Goal: Task Accomplishment & Management: Manage account settings

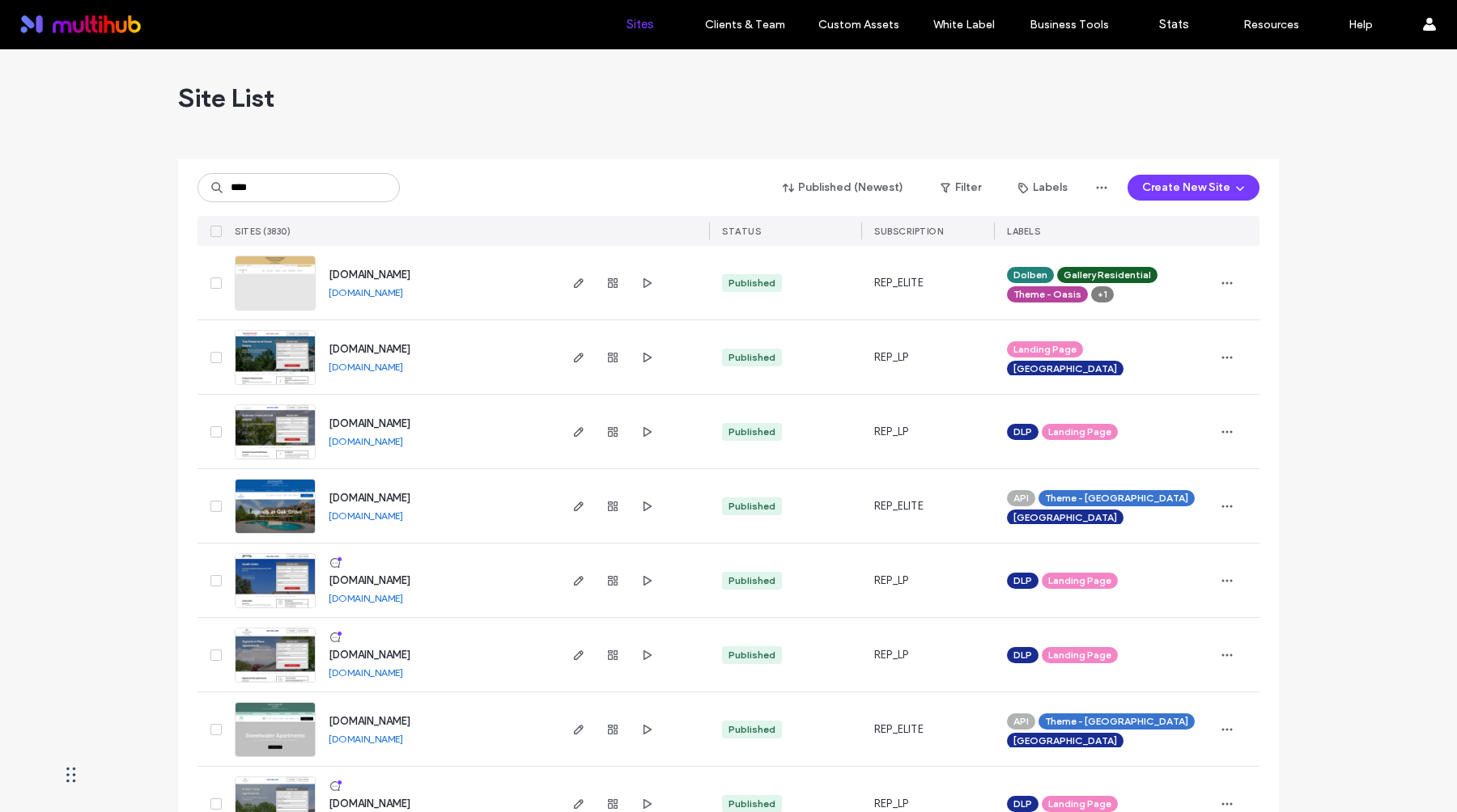
type input "****"
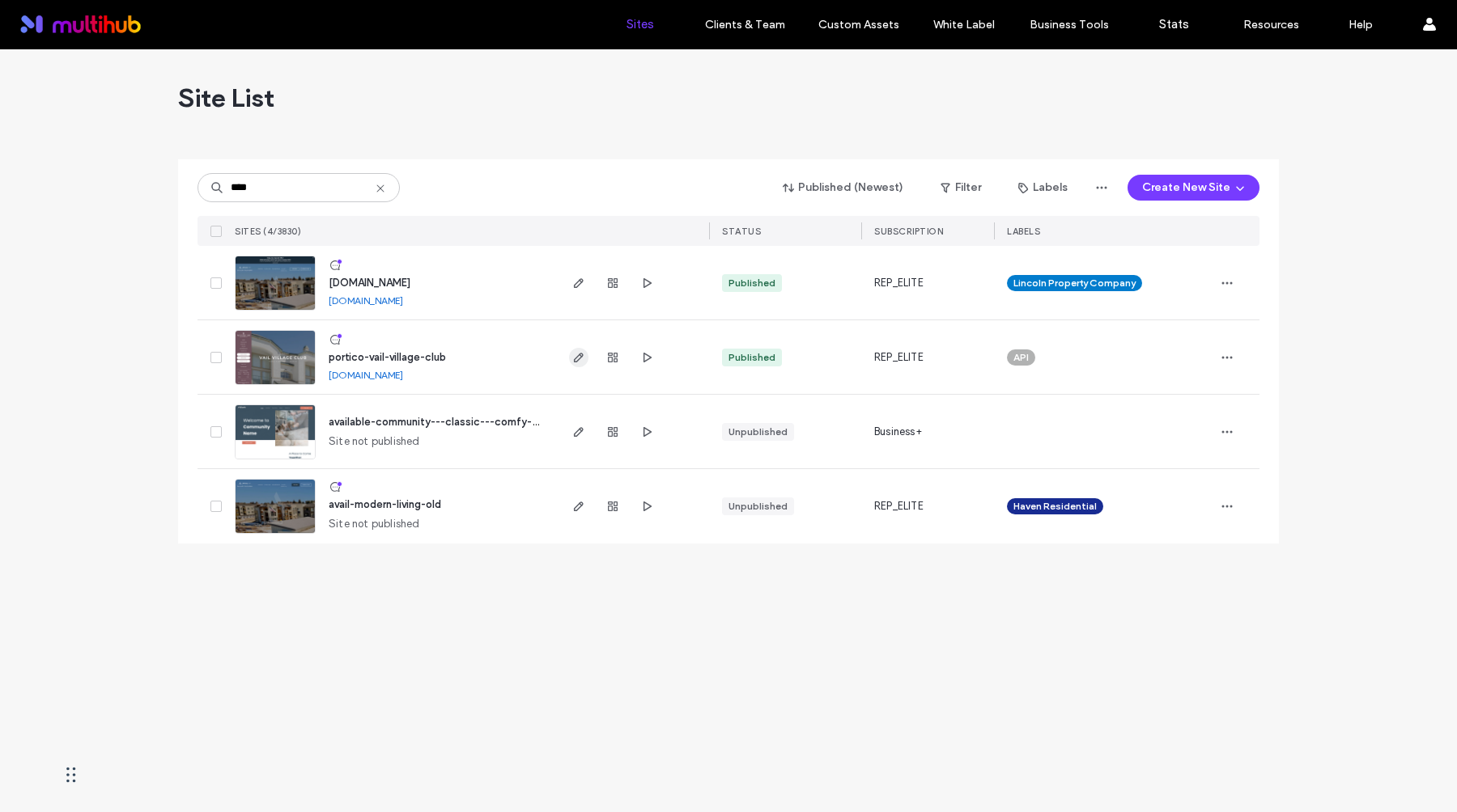
click at [582, 357] on icon "button" at bounding box center [578, 357] width 13 height 13
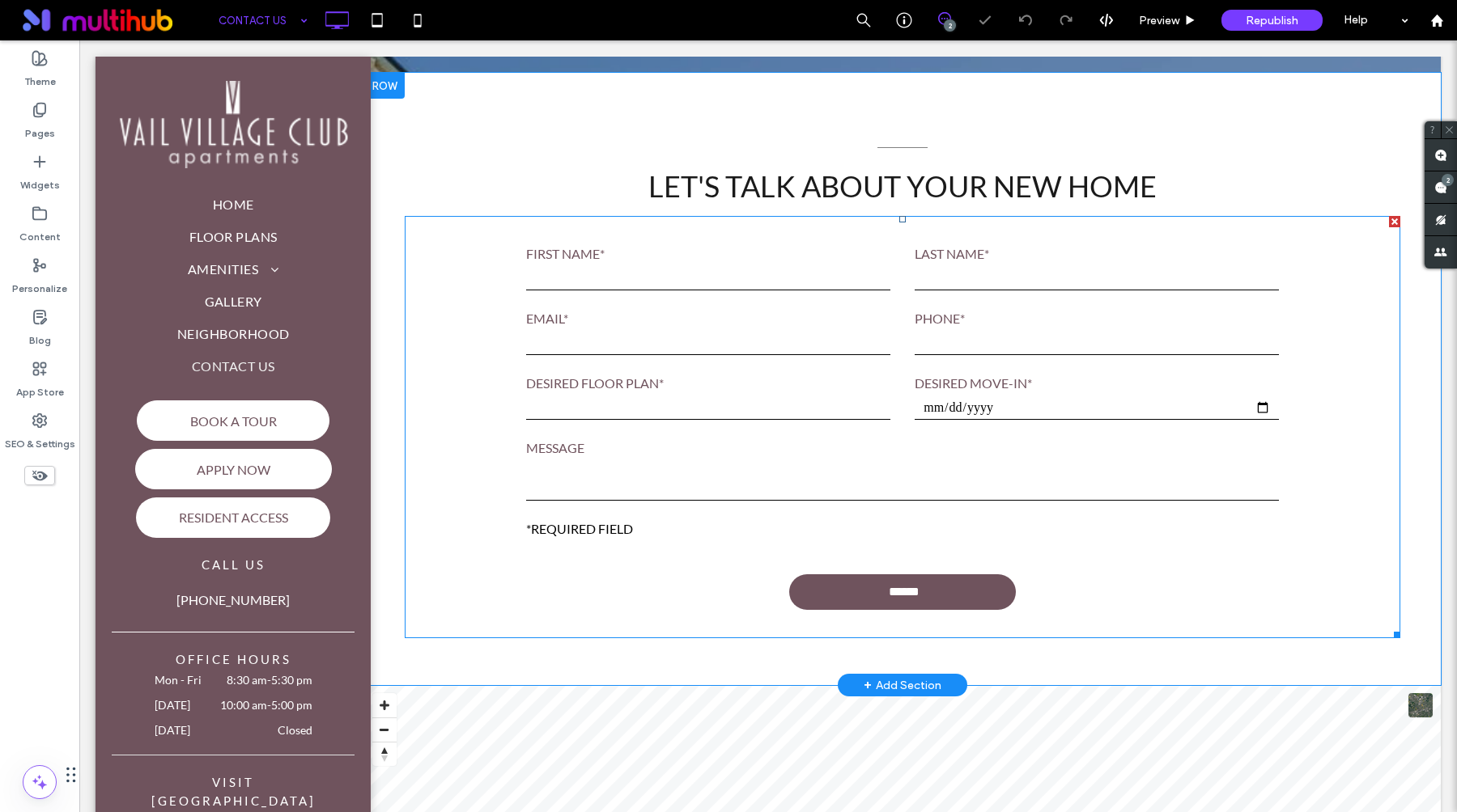
scroll to position [498, 0]
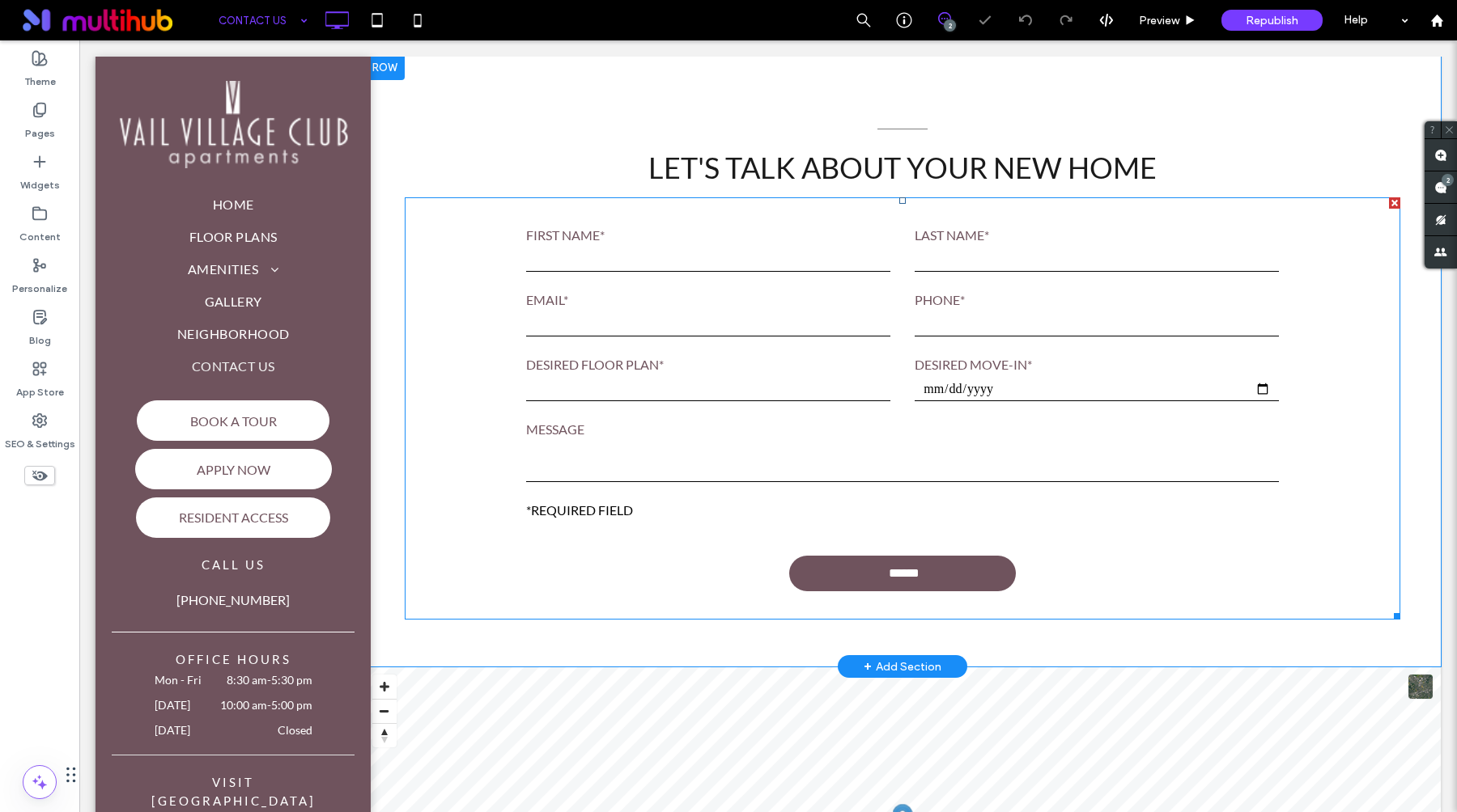
click at [873, 398] on select "**********" at bounding box center [708, 389] width 364 height 25
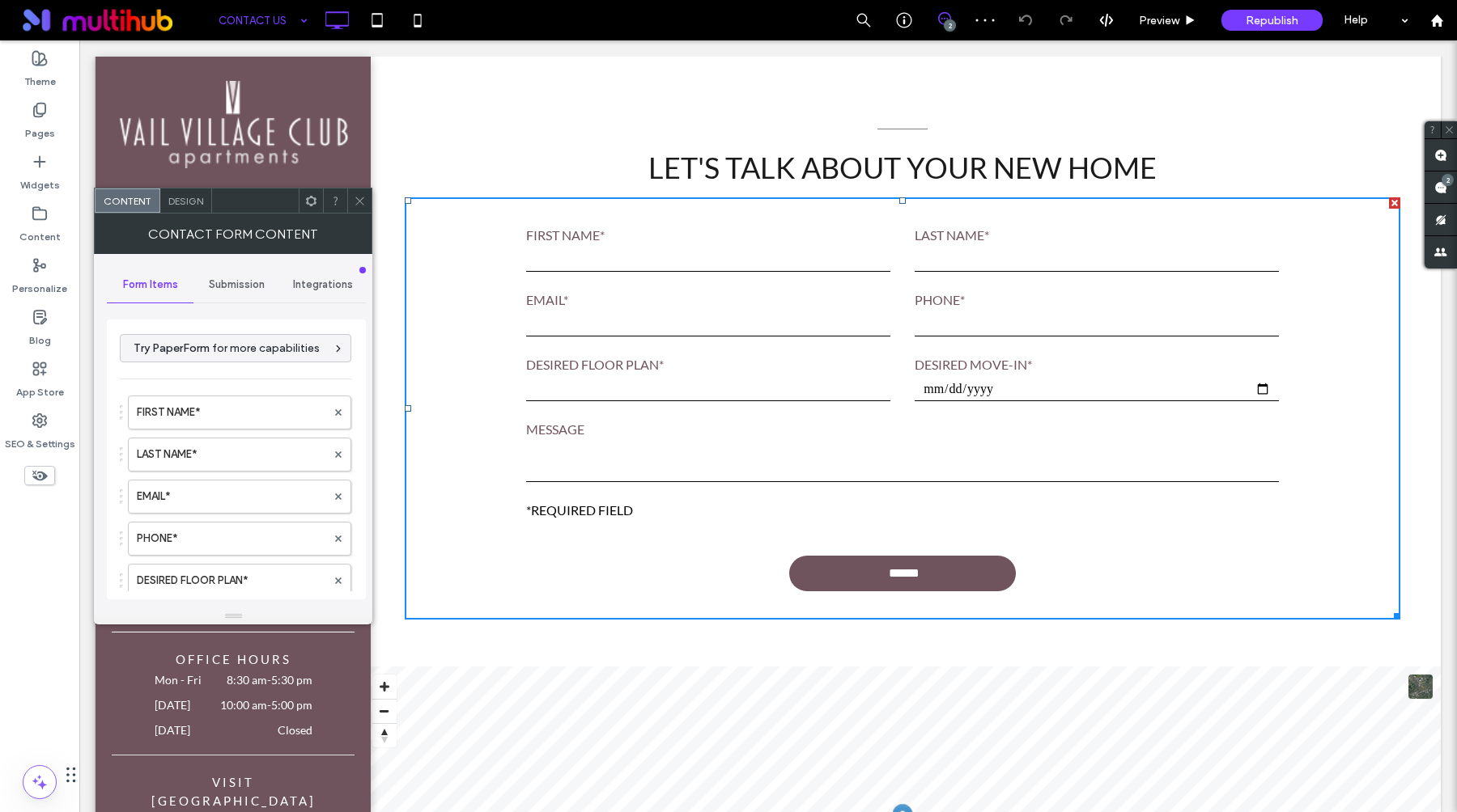
click at [249, 285] on span "Submission" at bounding box center [237, 284] width 56 height 13
click at [219, 373] on label "New submission notification" at bounding box center [236, 360] width 216 height 33
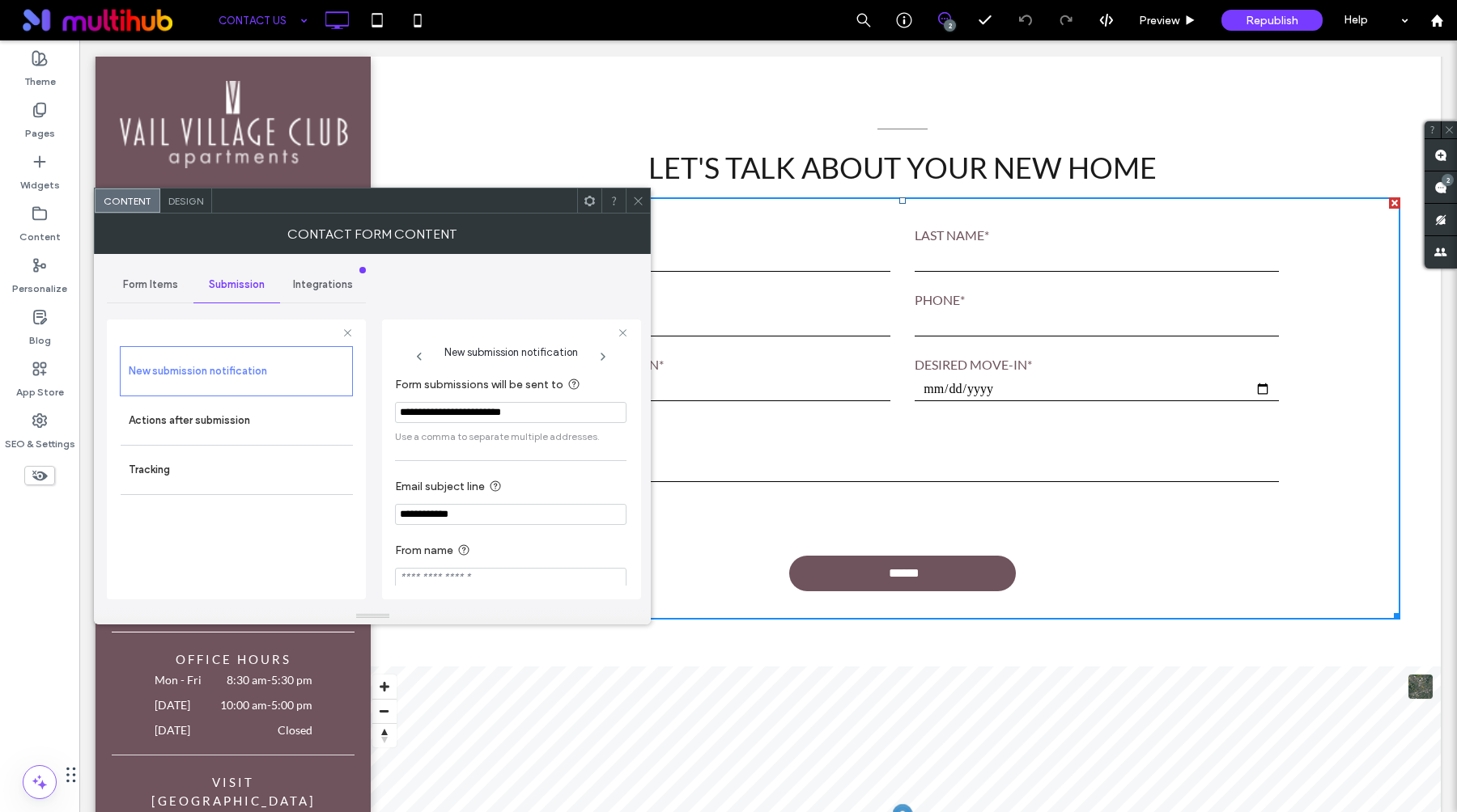
scroll to position [16, 0]
click at [42, 221] on icon at bounding box center [39, 213] width 16 height 16
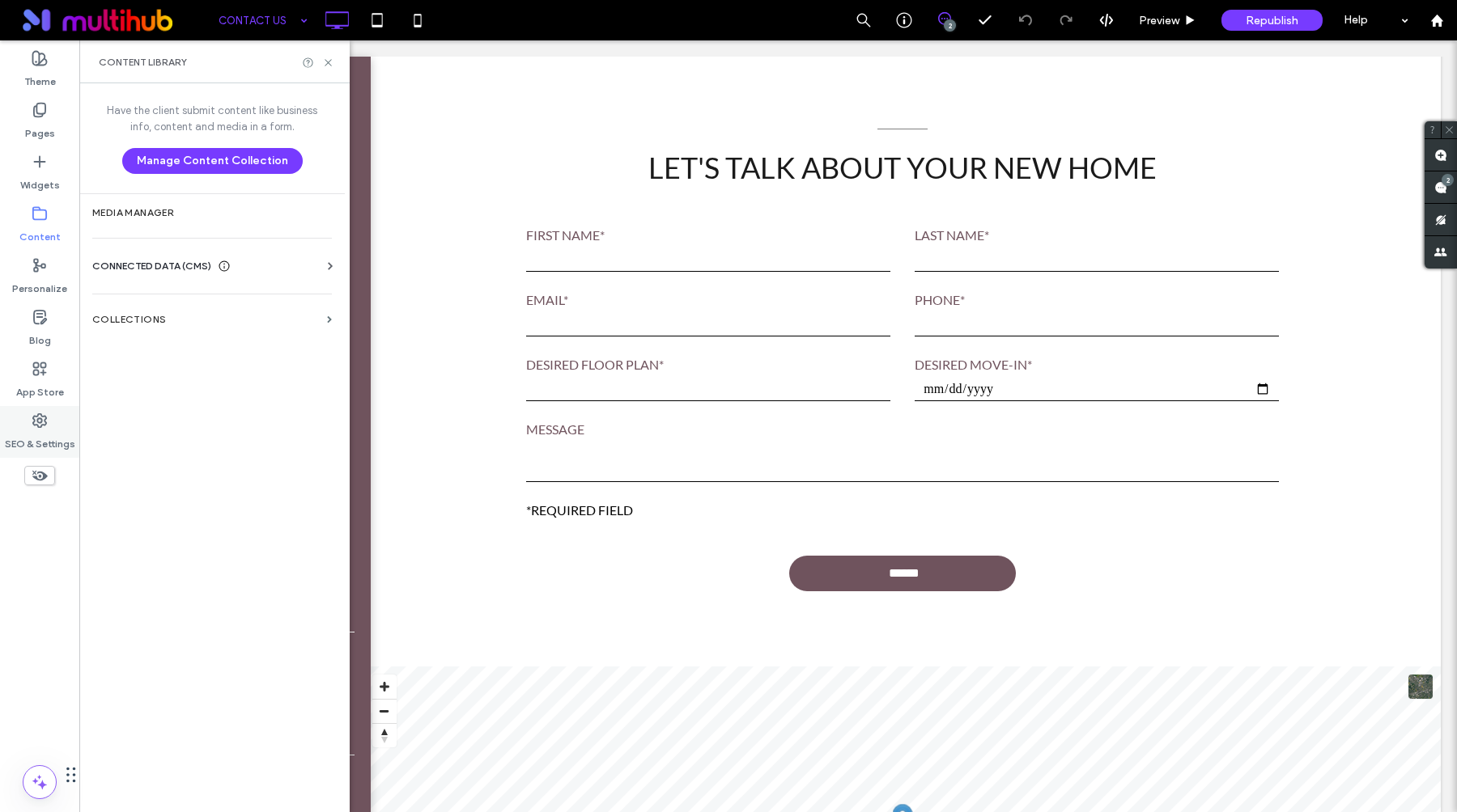
click at [42, 421] on use at bounding box center [39, 420] width 13 height 13
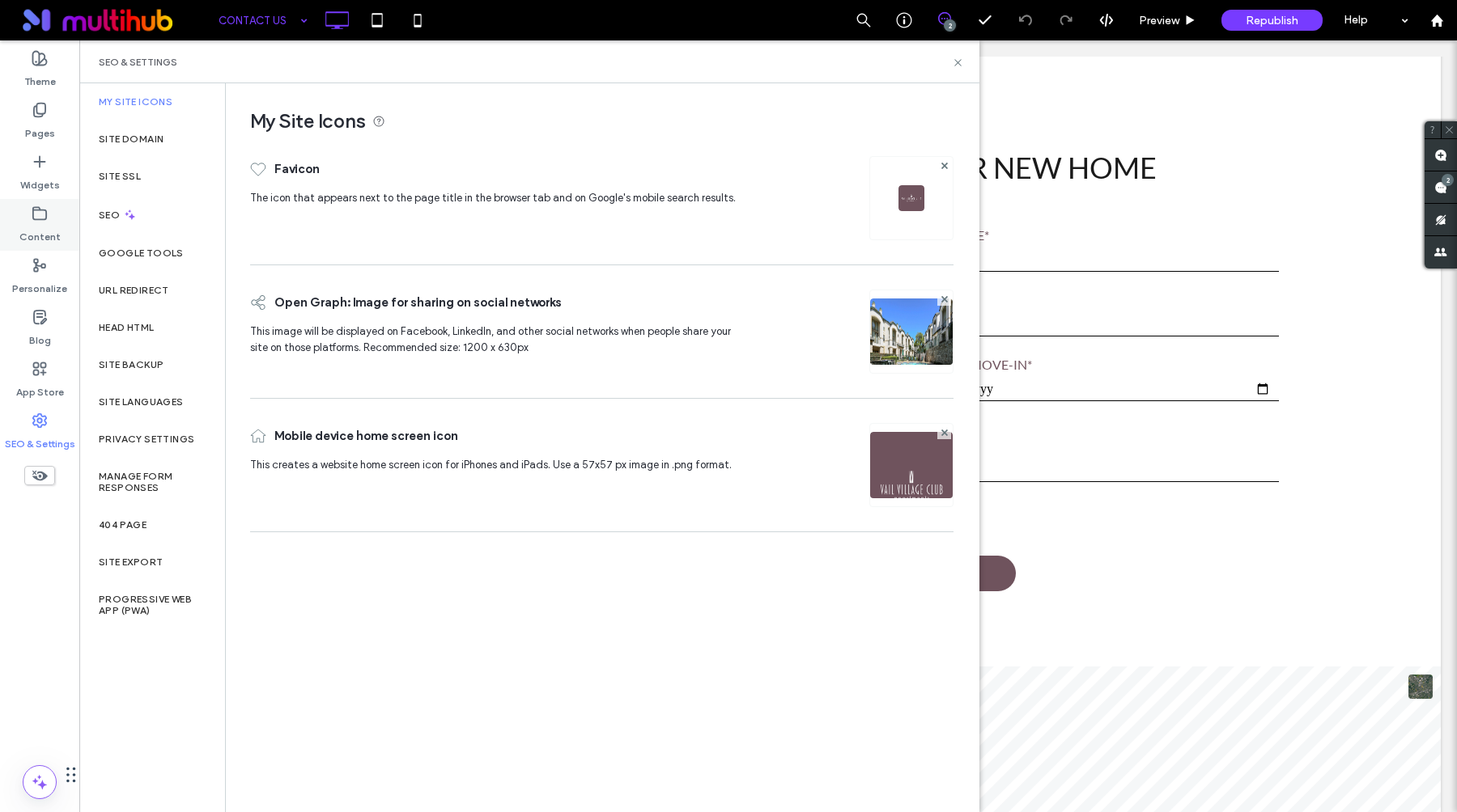
click at [52, 222] on label "Content" at bounding box center [40, 233] width 41 height 23
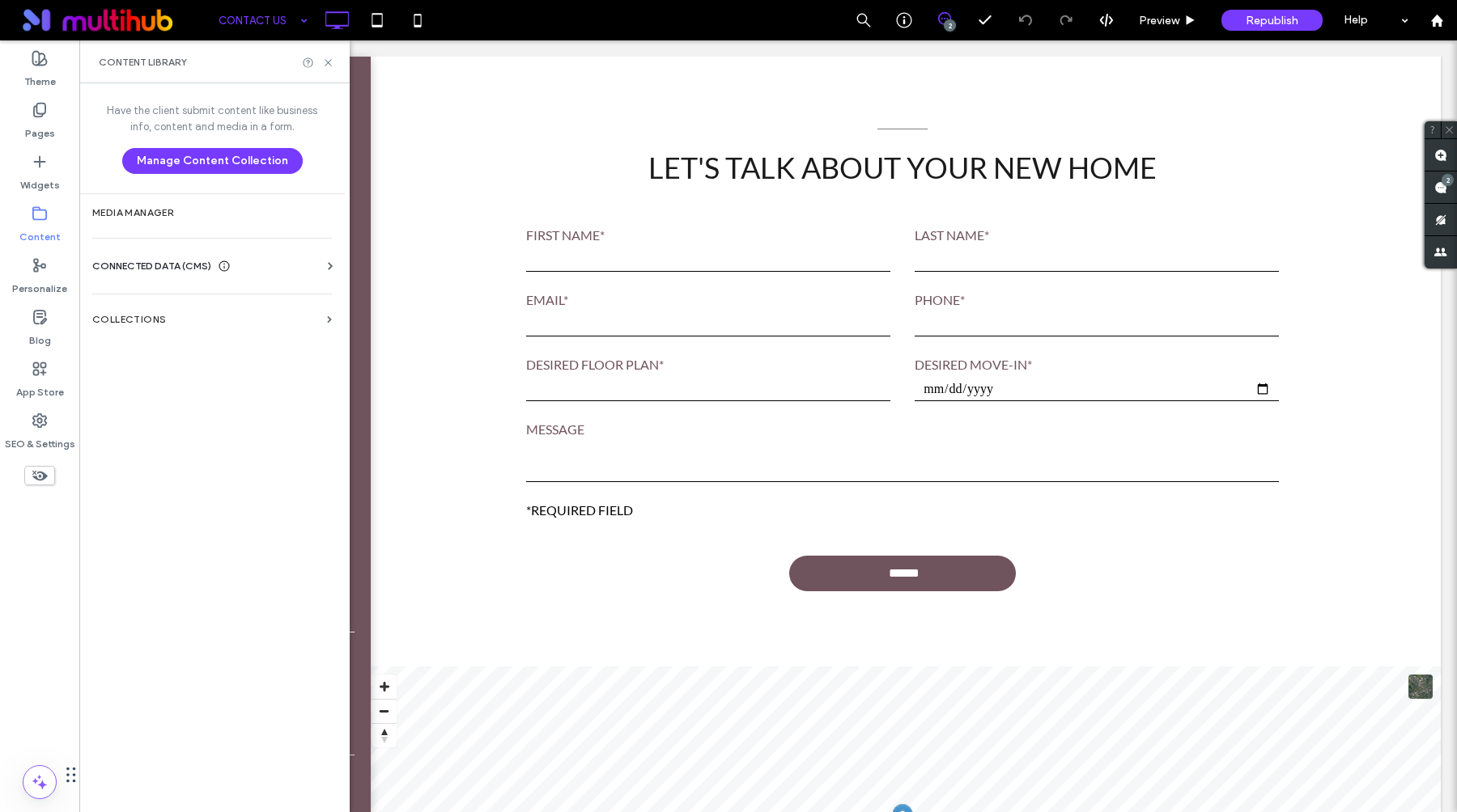
click at [194, 267] on span "CONNECTED DATA (CMS)" at bounding box center [151, 266] width 119 height 16
click at [180, 310] on label "Business Info" at bounding box center [215, 305] width 220 height 11
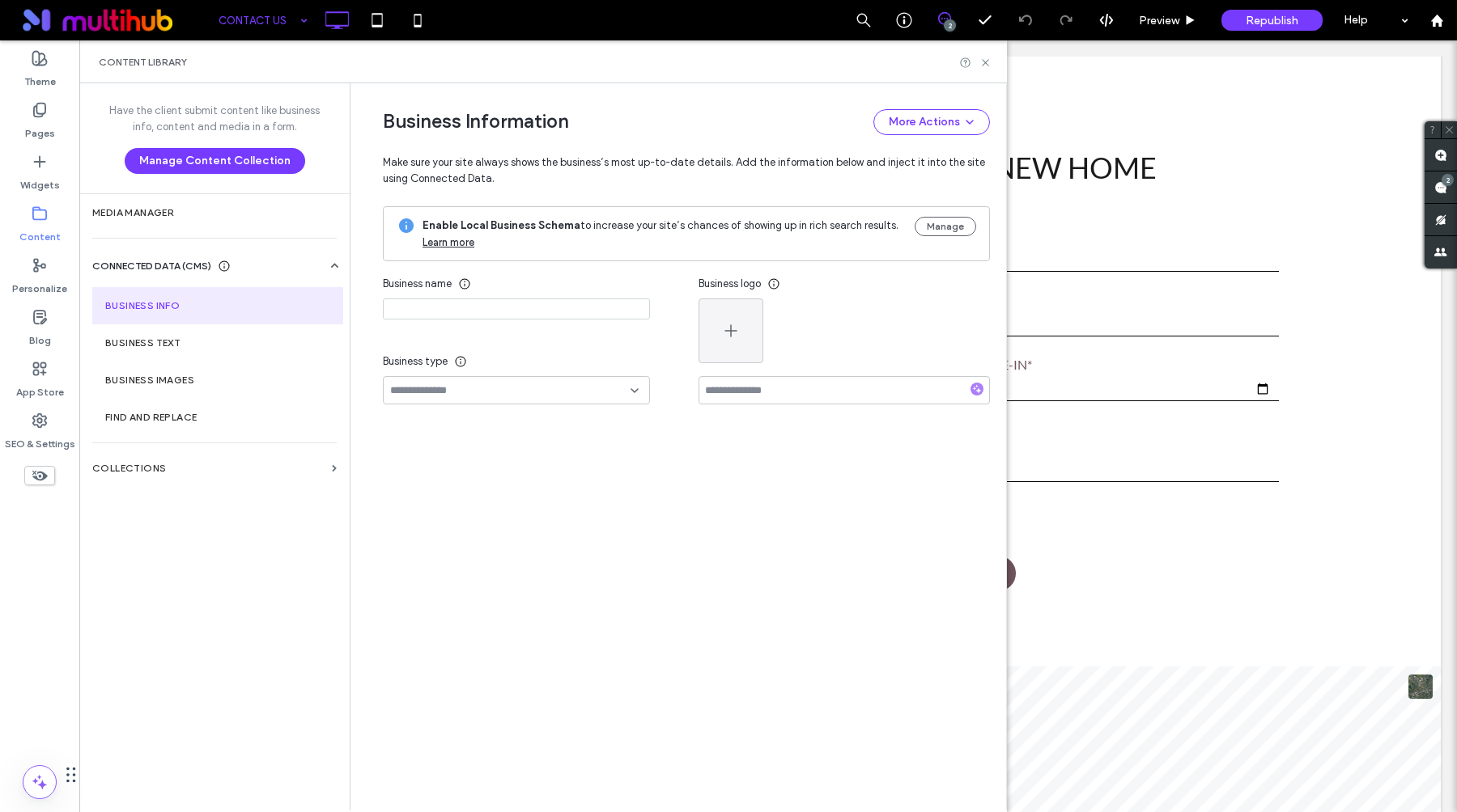
type input "**********"
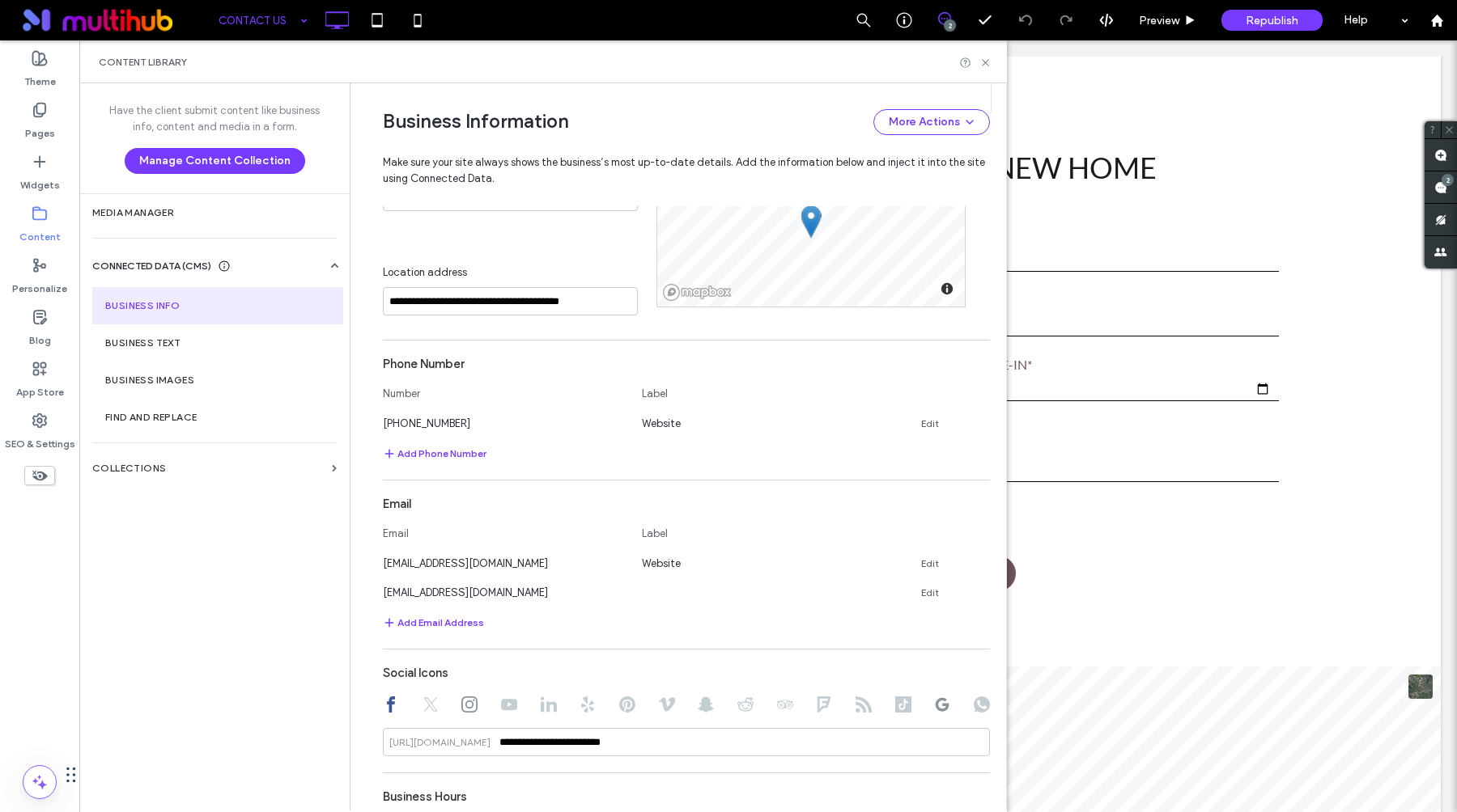
scroll to position [555, 0]
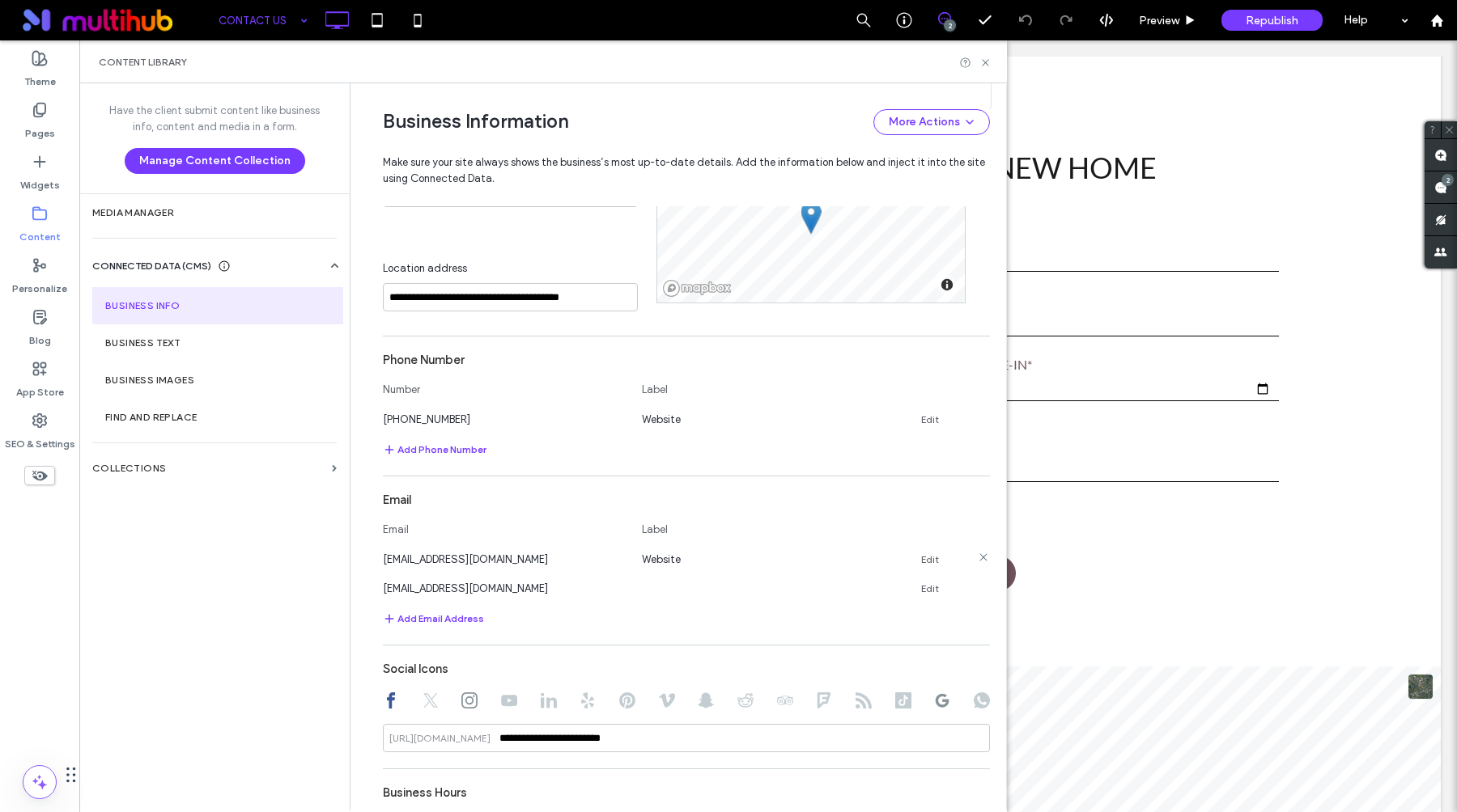
click at [977, 555] on icon at bounding box center [983, 556] width 13 height 13
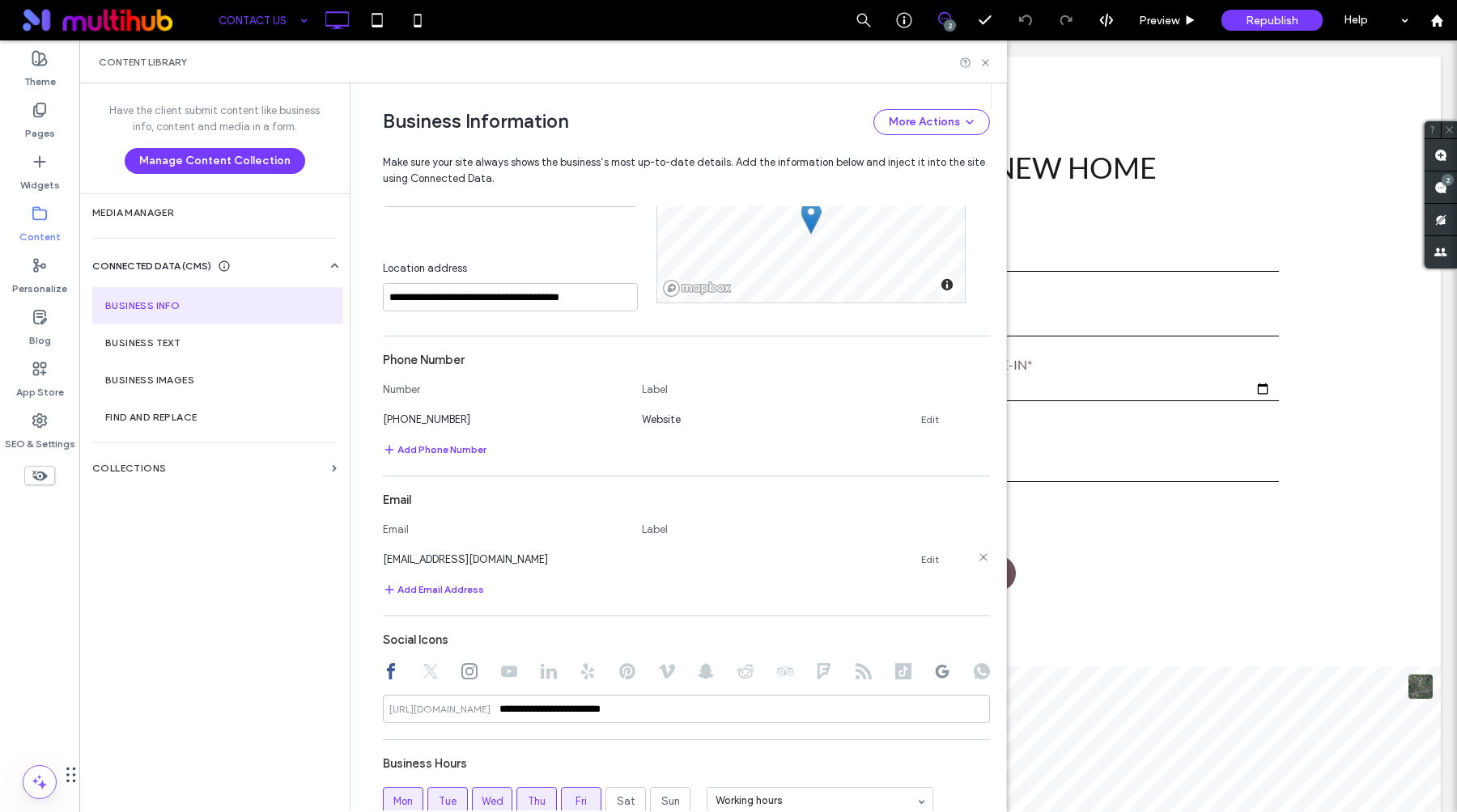
click at [921, 559] on link "Edit" at bounding box center [930, 559] width 18 height 13
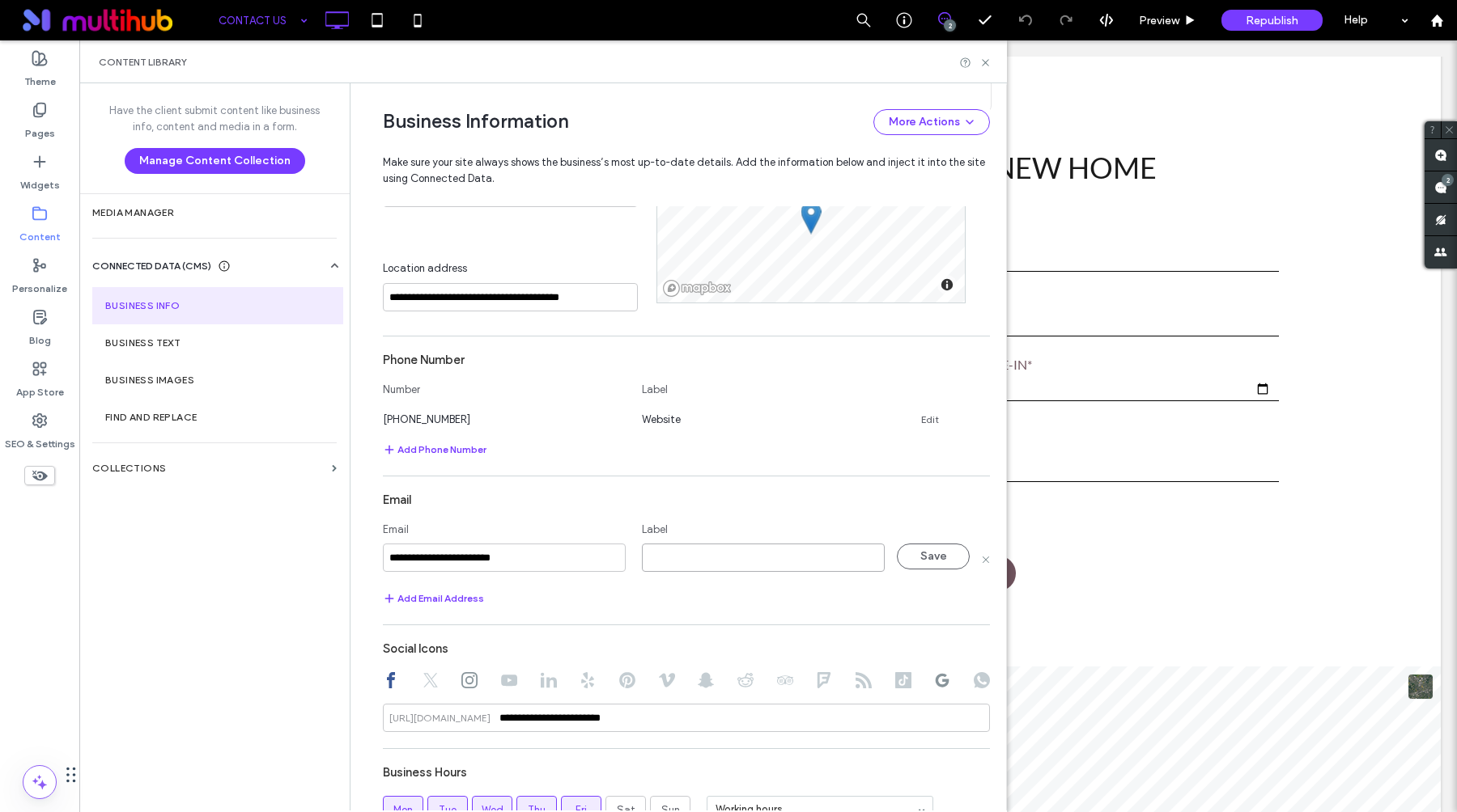
click at [659, 561] on input at bounding box center [763, 557] width 243 height 29
type input "*******"
click at [912, 567] on button "Save" at bounding box center [934, 556] width 73 height 26
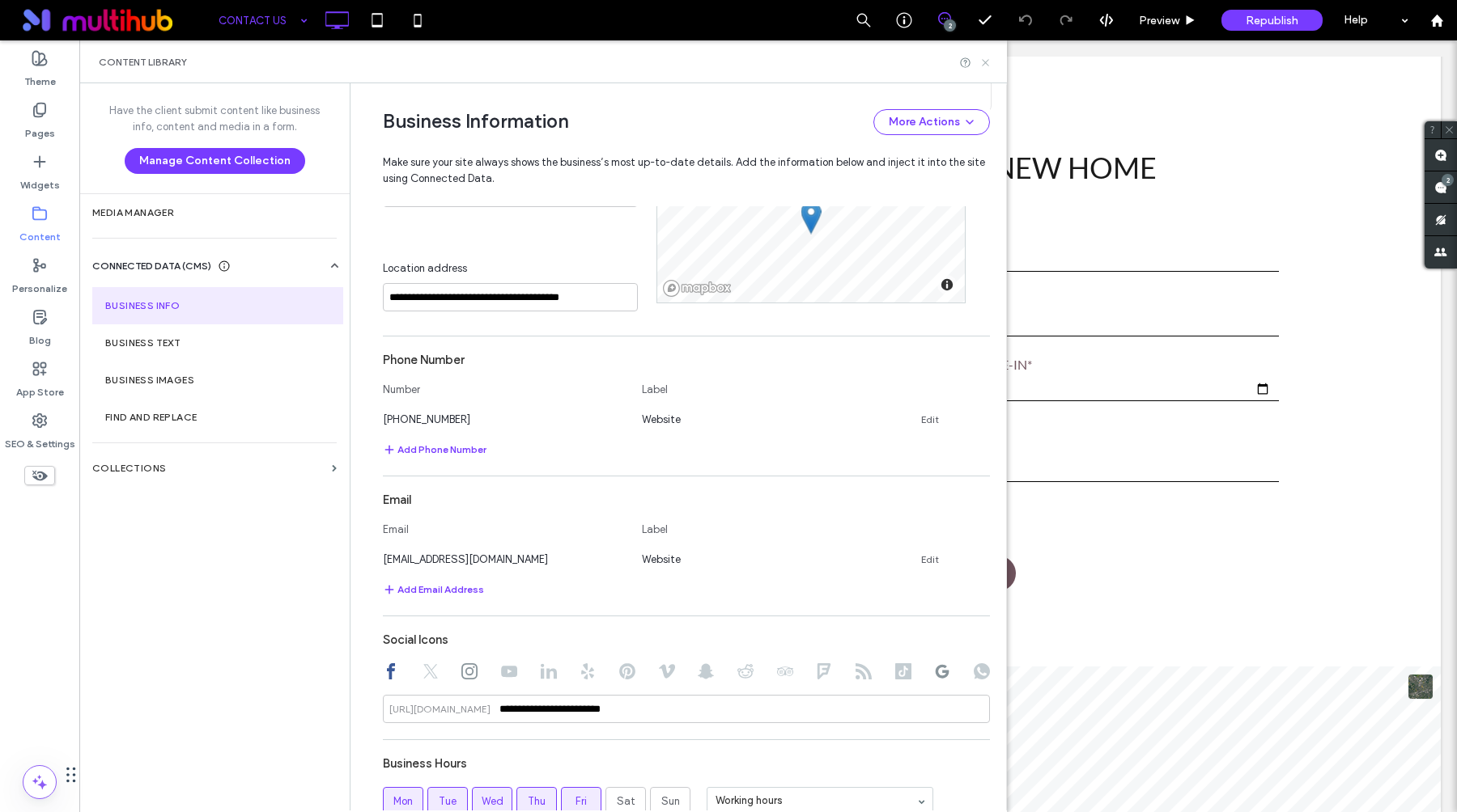
click at [983, 62] on icon at bounding box center [985, 62] width 12 height 12
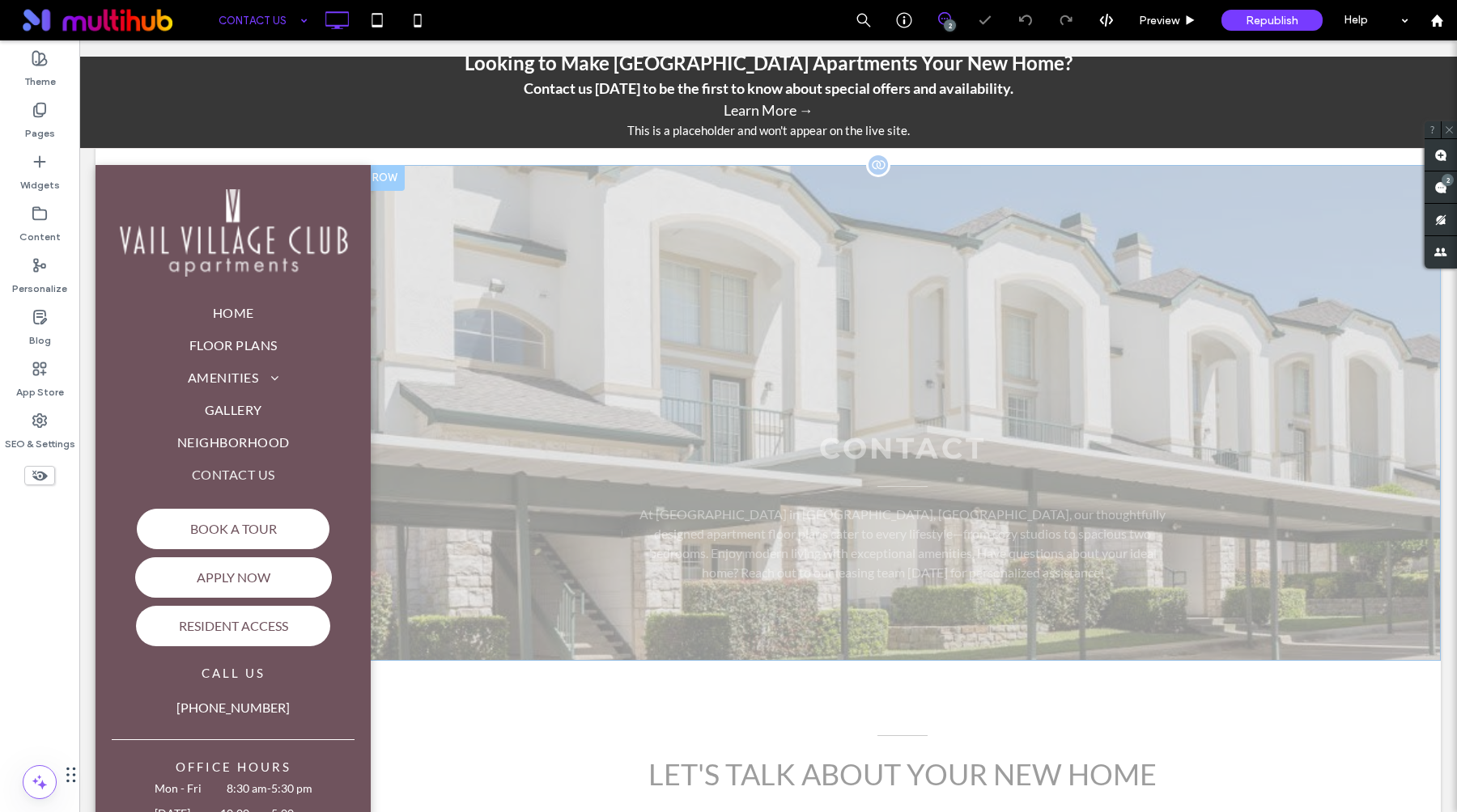
scroll to position [0, 0]
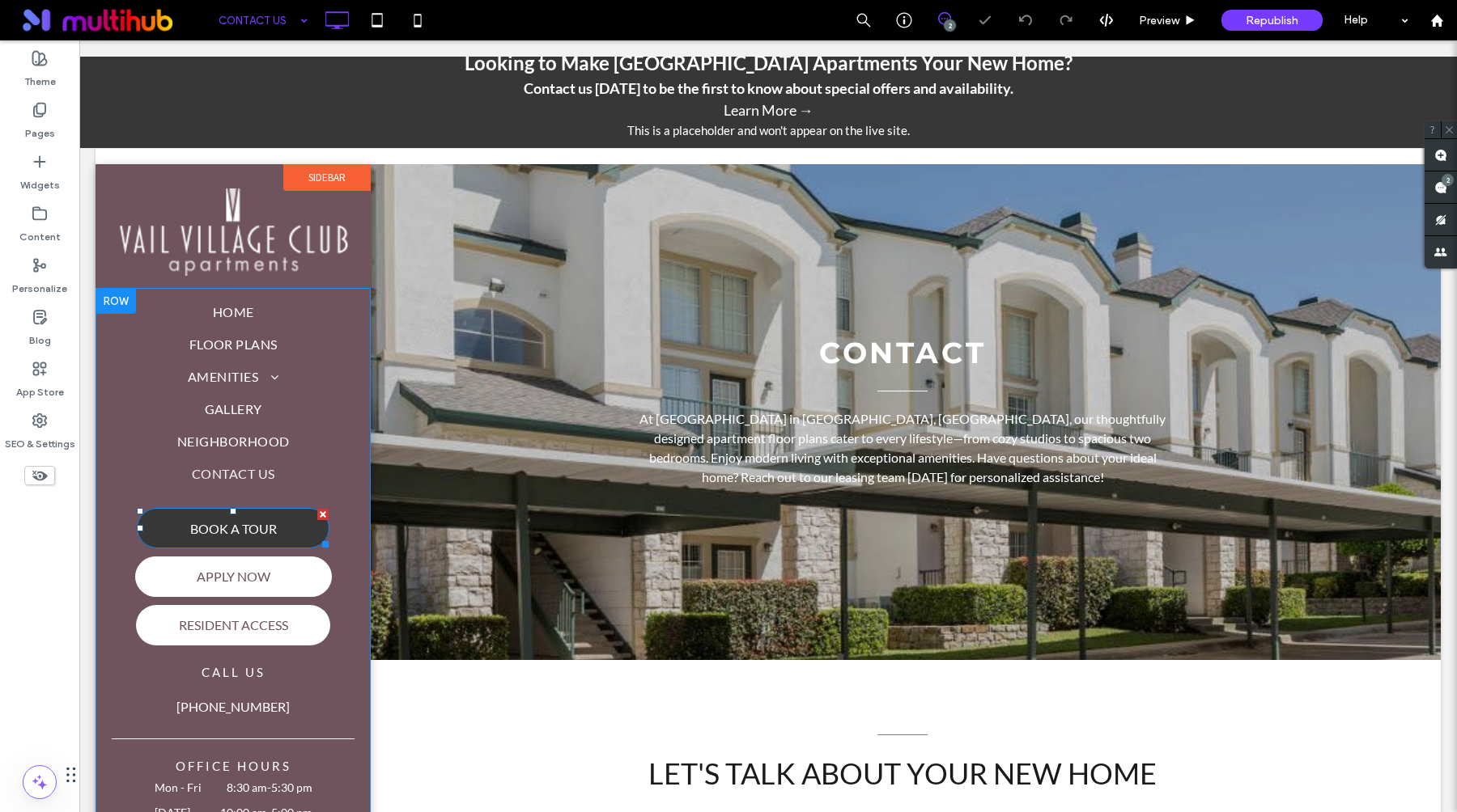
click at [272, 529] on span "BOOK A TOUR" at bounding box center [233, 529] width 98 height 32
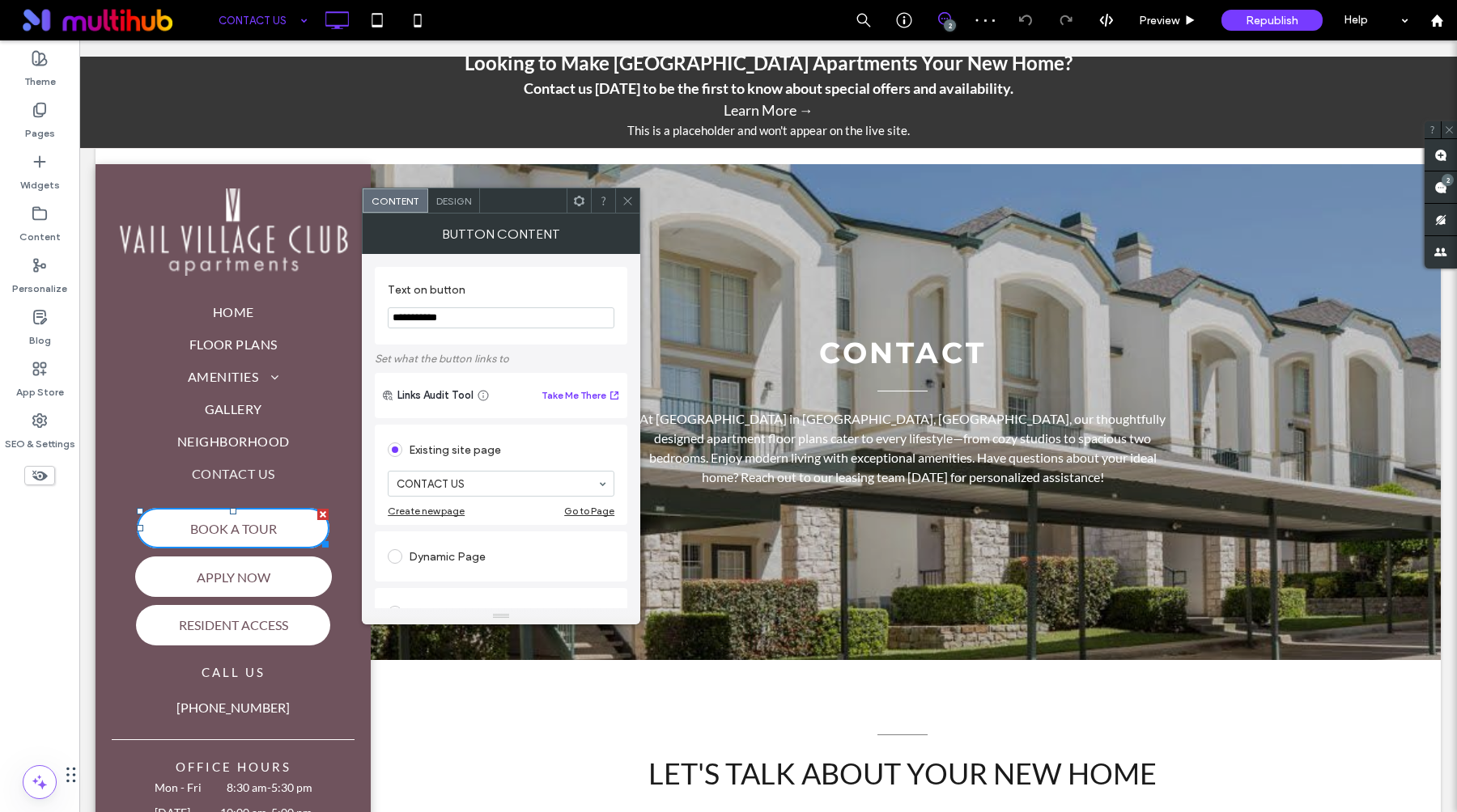
click at [632, 205] on icon at bounding box center [628, 201] width 12 height 12
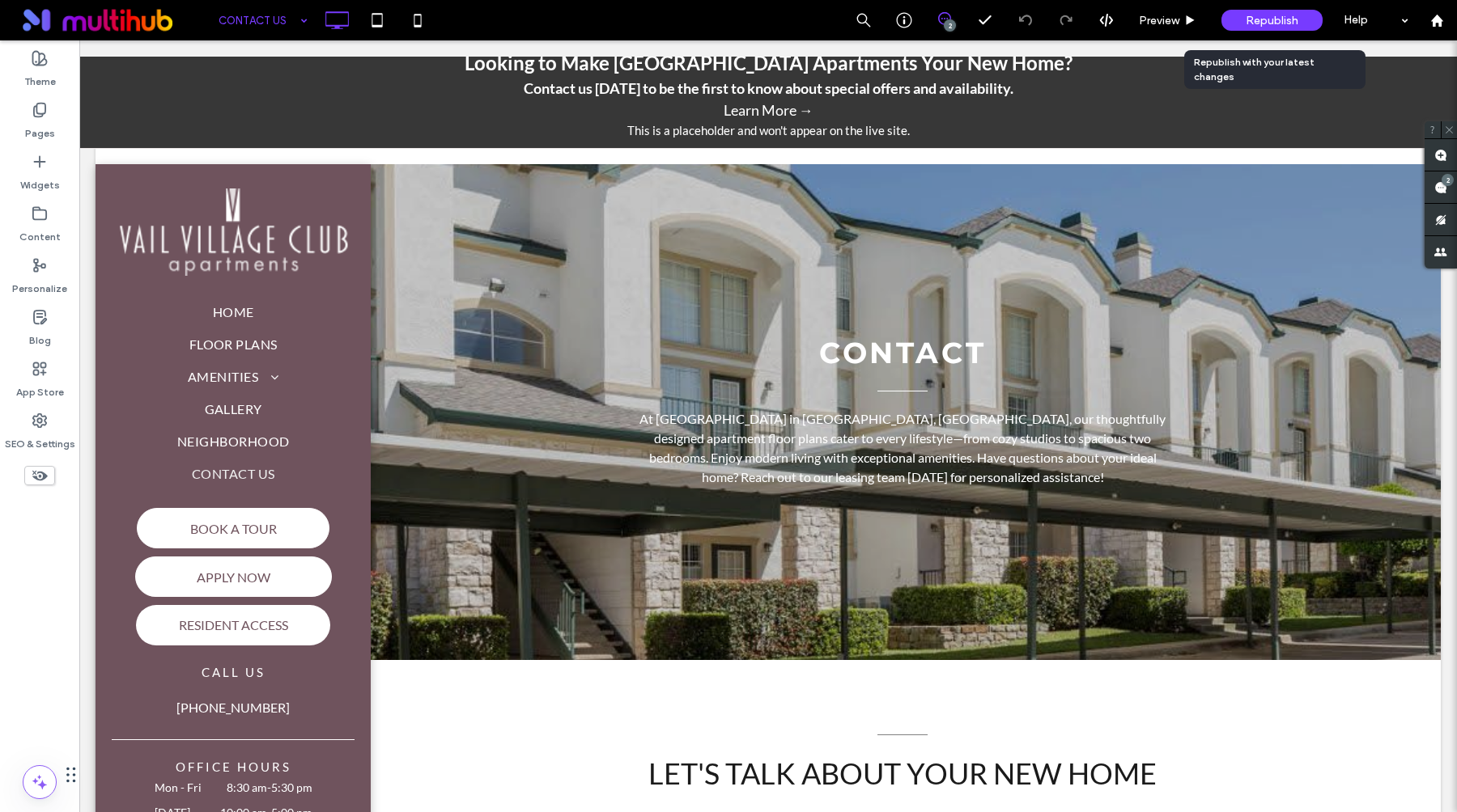
click at [1266, 15] on span "Republish" at bounding box center [1271, 21] width 52 height 14
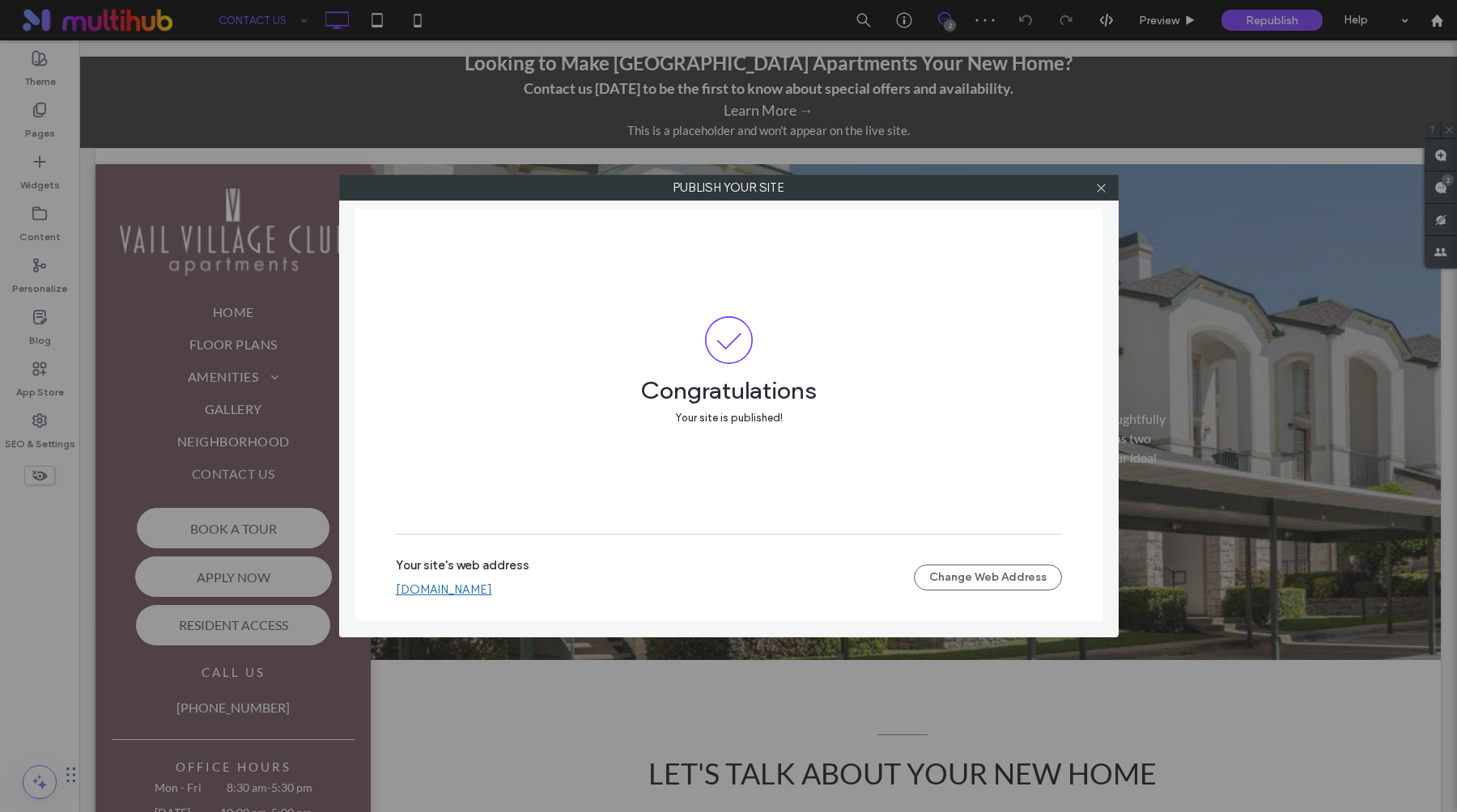
click at [493, 590] on link "[DOMAIN_NAME]" at bounding box center [444, 589] width 97 height 15
